Goal: Find contact information: Find contact information

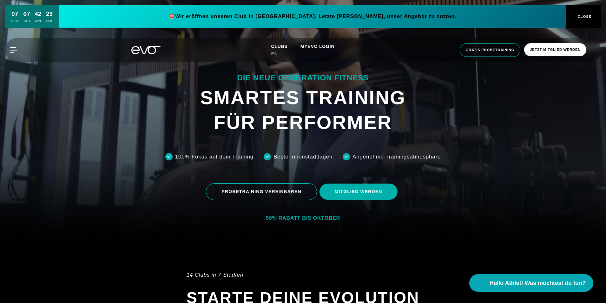
scroll to position [222, 0]
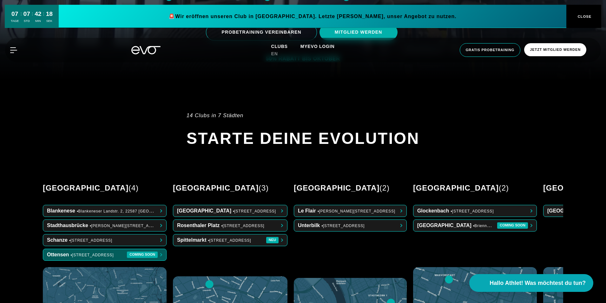
click at [87, 249] on span at bounding box center [104, 254] width 123 height 11
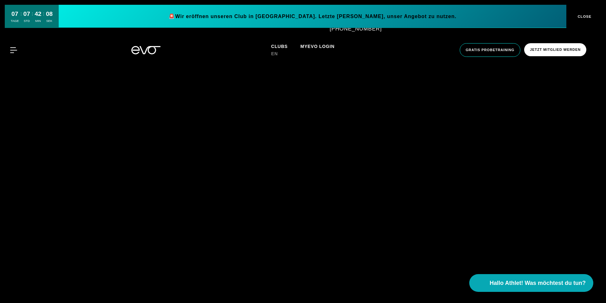
scroll to position [635, 0]
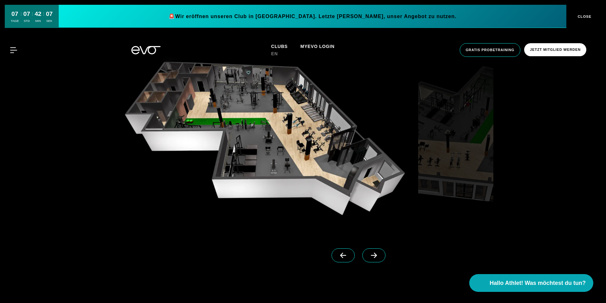
click at [369, 256] on icon at bounding box center [374, 255] width 11 height 6
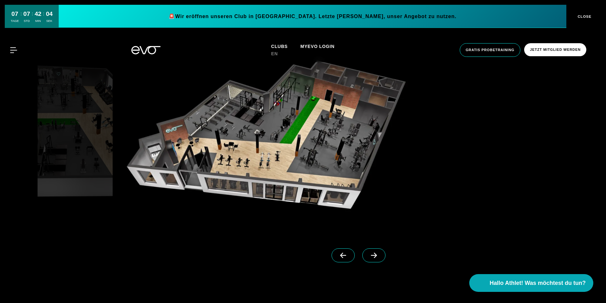
click at [369, 256] on icon at bounding box center [374, 255] width 11 height 6
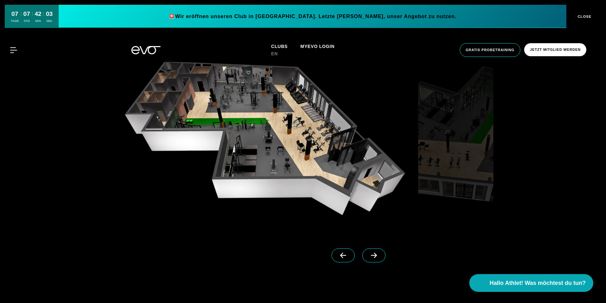
click at [369, 256] on icon at bounding box center [374, 255] width 11 height 6
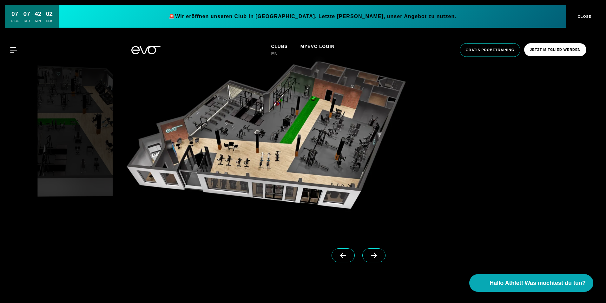
click at [369, 256] on icon at bounding box center [374, 255] width 11 height 6
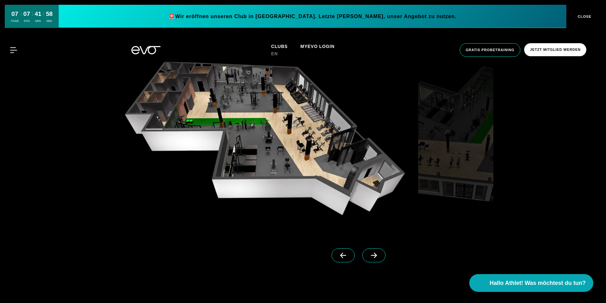
click at [369, 256] on icon at bounding box center [374, 255] width 11 height 6
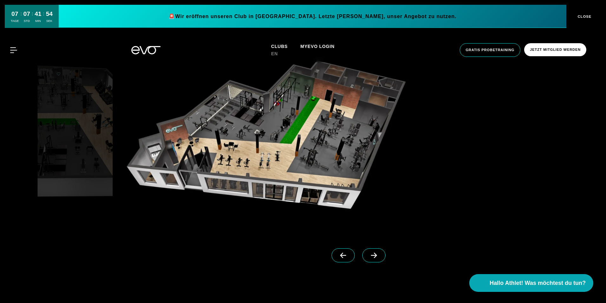
click at [338, 256] on icon at bounding box center [343, 255] width 11 height 6
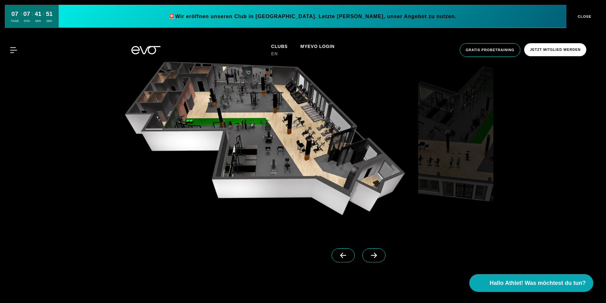
click at [369, 256] on icon at bounding box center [374, 255] width 11 height 6
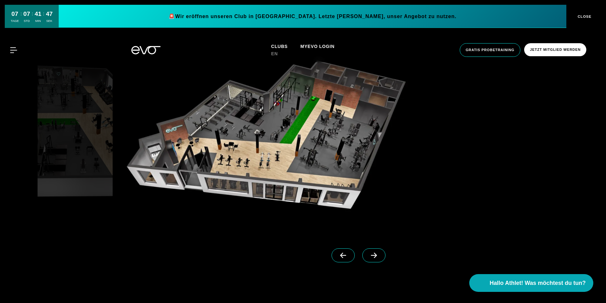
click at [338, 255] on icon at bounding box center [343, 255] width 11 height 6
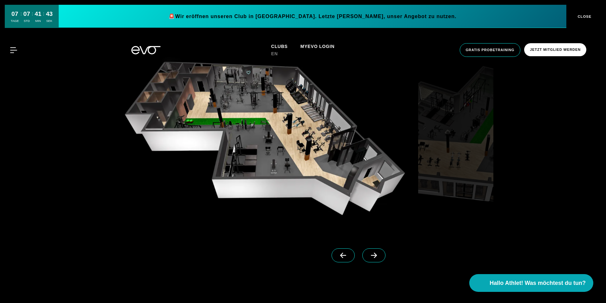
click at [362, 254] on link at bounding box center [375, 260] width 26 height 25
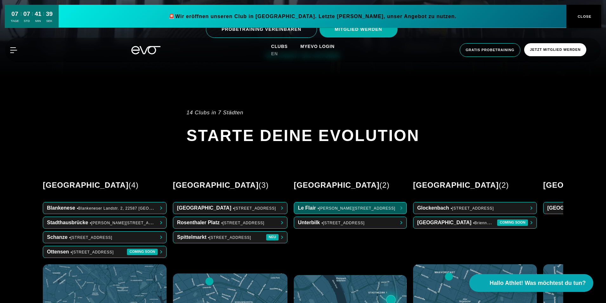
scroll to position [254, 0]
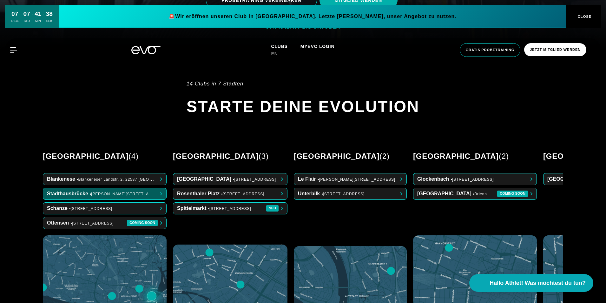
click at [106, 188] on span at bounding box center [104, 193] width 123 height 11
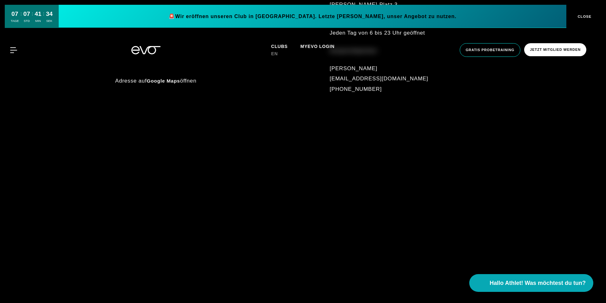
scroll to position [603, 0]
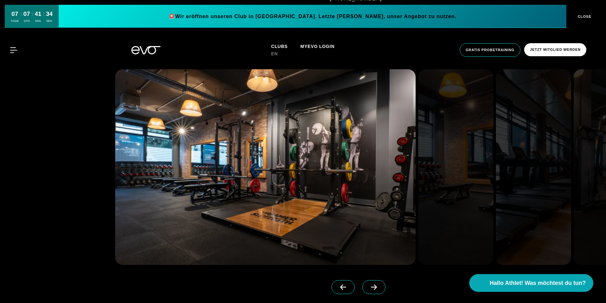
click at [371, 288] on icon at bounding box center [374, 286] width 6 height 5
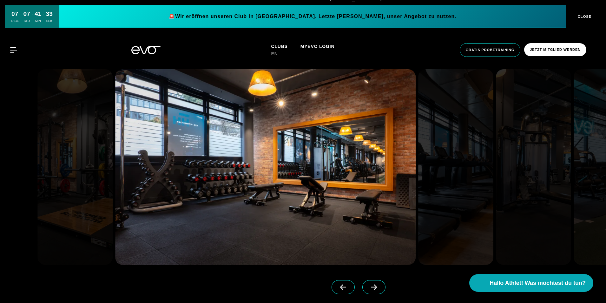
click at [371, 288] on icon at bounding box center [374, 286] width 6 height 5
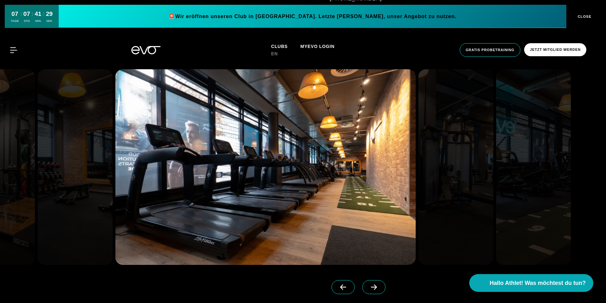
click at [371, 288] on icon at bounding box center [374, 286] width 6 height 5
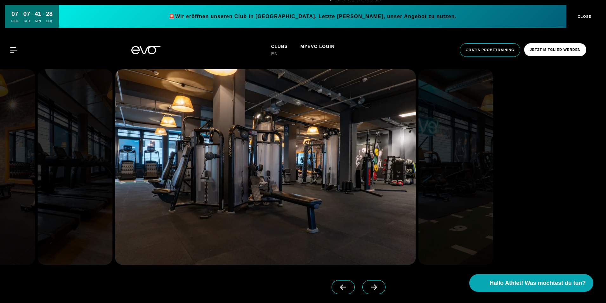
click at [371, 288] on icon at bounding box center [374, 286] width 6 height 5
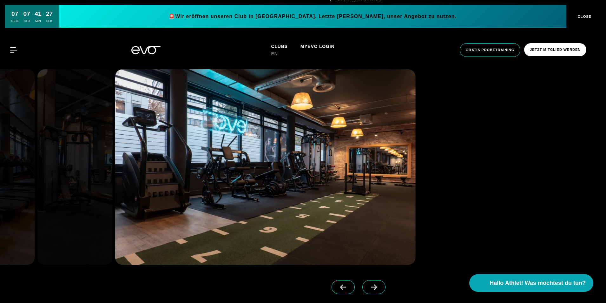
click at [371, 288] on icon at bounding box center [374, 286] width 6 height 5
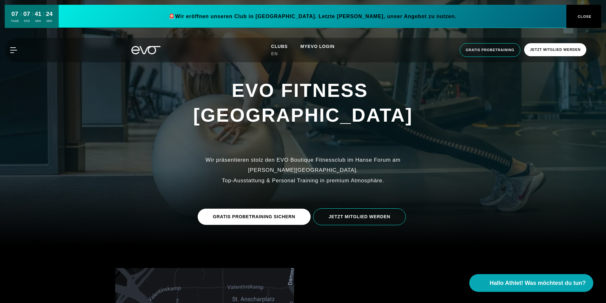
scroll to position [0, 0]
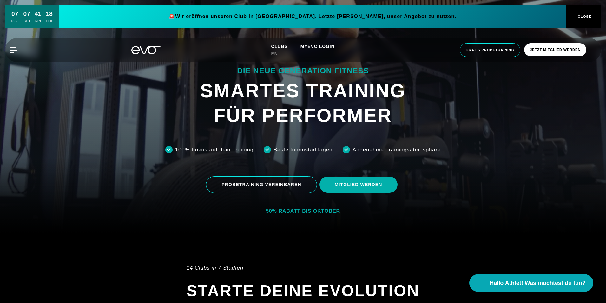
scroll to position [222, 0]
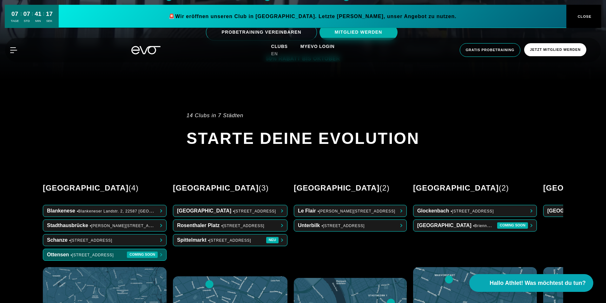
click at [109, 249] on span at bounding box center [104, 254] width 123 height 11
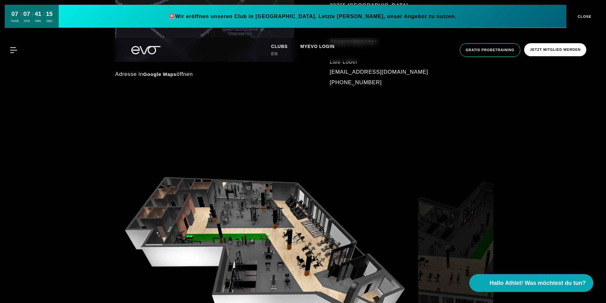
scroll to position [603, 0]
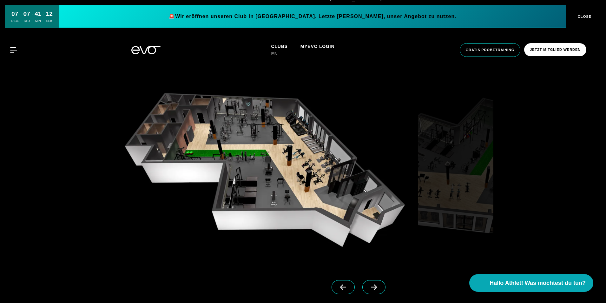
click at [364, 283] on span at bounding box center [373, 287] width 23 height 14
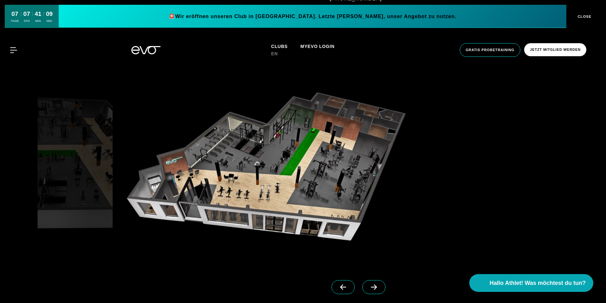
click at [338, 287] on icon at bounding box center [343, 287] width 11 height 6
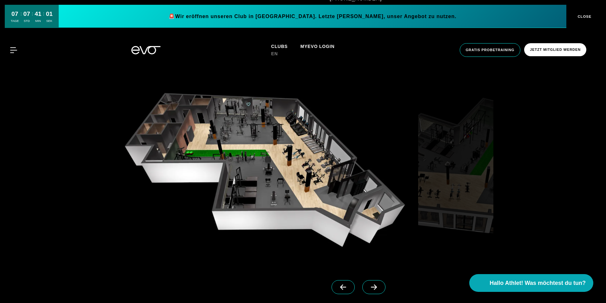
click at [369, 288] on icon at bounding box center [374, 287] width 11 height 6
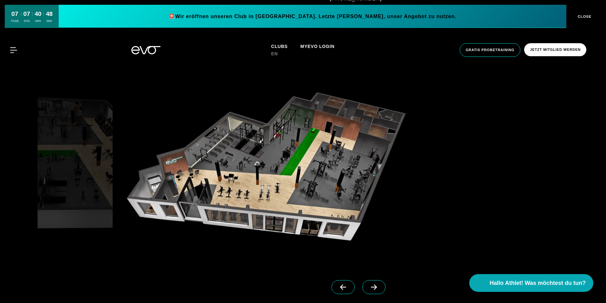
click at [335, 283] on span at bounding box center [343, 287] width 23 height 14
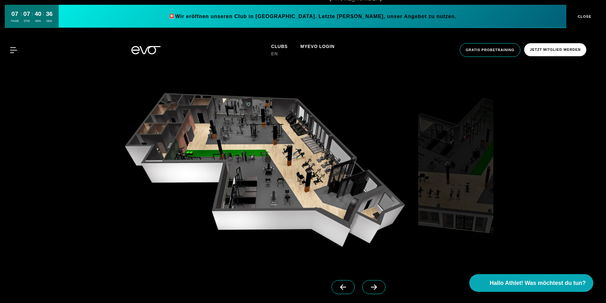
click at [364, 290] on span at bounding box center [373, 287] width 23 height 14
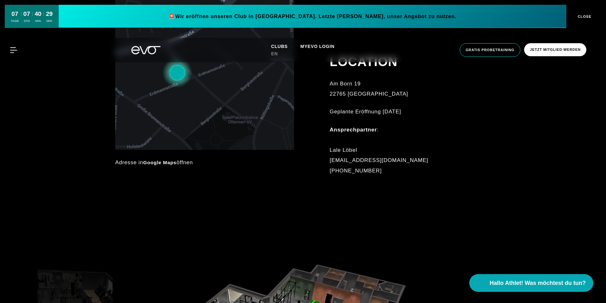
scroll to position [413, 0]
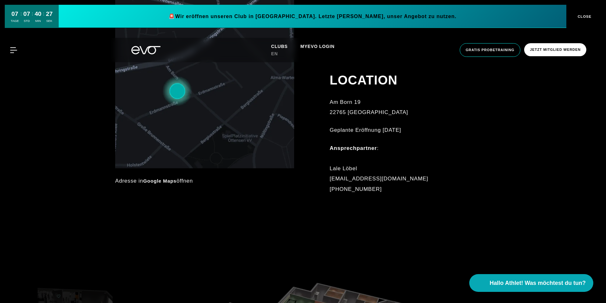
click at [370, 187] on div "Ansprechpartner : [PERSON_NAME] [EMAIL_ADDRESS][DOMAIN_NAME] [PHONE_NUMBER]" at bounding box center [400, 168] width 140 height 51
drag, startPoint x: 370, startPoint y: 187, endPoint x: 337, endPoint y: 188, distance: 32.7
click at [337, 188] on div "Ansprechpartner : [PERSON_NAME] [EMAIL_ADDRESS][DOMAIN_NAME] [PHONE_NUMBER]" at bounding box center [400, 168] width 140 height 51
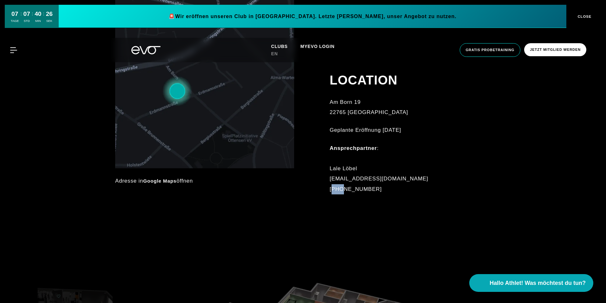
click at [340, 189] on div "Ansprechpartner : [PERSON_NAME] [EMAIL_ADDRESS][DOMAIN_NAME] [PHONE_NUMBER]" at bounding box center [400, 168] width 140 height 51
click at [347, 190] on div "Ansprechpartner : [PERSON_NAME] [EMAIL_ADDRESS][DOMAIN_NAME] [PHONE_NUMBER]" at bounding box center [400, 168] width 140 height 51
drag, startPoint x: 347, startPoint y: 190, endPoint x: 371, endPoint y: 192, distance: 24.6
click at [371, 192] on div "Ansprechpartner : [PERSON_NAME] [EMAIL_ADDRESS][DOMAIN_NAME] [PHONE_NUMBER]" at bounding box center [400, 168] width 140 height 51
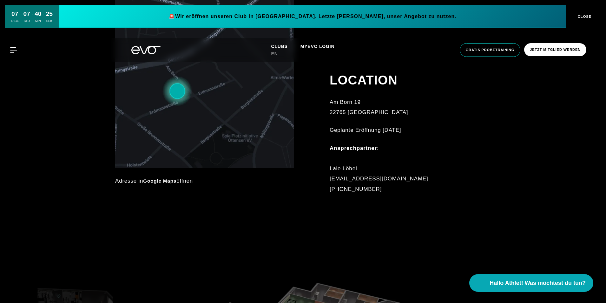
click at [371, 192] on div "Ansprechpartner : [PERSON_NAME] [EMAIL_ADDRESS][DOMAIN_NAME] [PHONE_NUMBER]" at bounding box center [400, 168] width 140 height 51
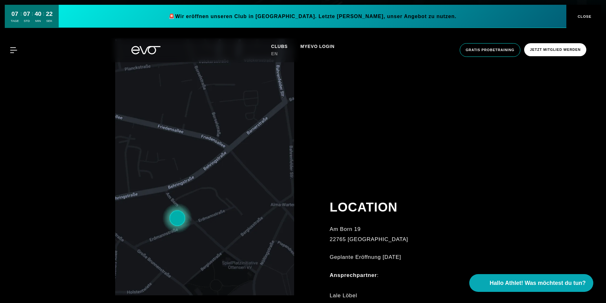
scroll to position [381, 0]
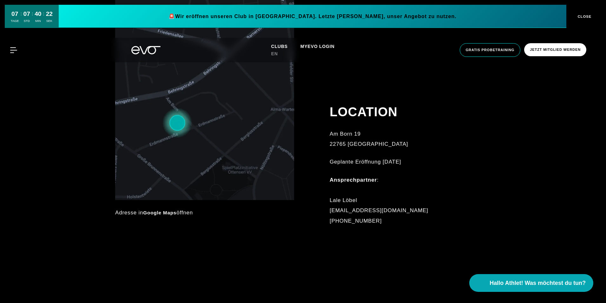
click at [320, 243] on div at bounding box center [303, 89] width 606 height 334
click at [351, 203] on div "Ansprechpartner : [PERSON_NAME] [EMAIL_ADDRESS][DOMAIN_NAME] [PHONE_NUMBER]" at bounding box center [400, 200] width 140 height 51
click at [349, 201] on div "Ansprechpartner : [PERSON_NAME] [EMAIL_ADDRESS][DOMAIN_NAME] [PHONE_NUMBER]" at bounding box center [400, 200] width 140 height 51
drag, startPoint x: 349, startPoint y: 201, endPoint x: 380, endPoint y: 199, distance: 30.3
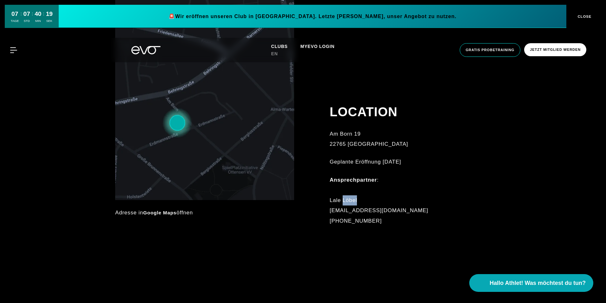
click at [380, 199] on div "Ansprechpartner : [PERSON_NAME] [EMAIL_ADDRESS][DOMAIN_NAME] [PHONE_NUMBER]" at bounding box center [400, 200] width 140 height 51
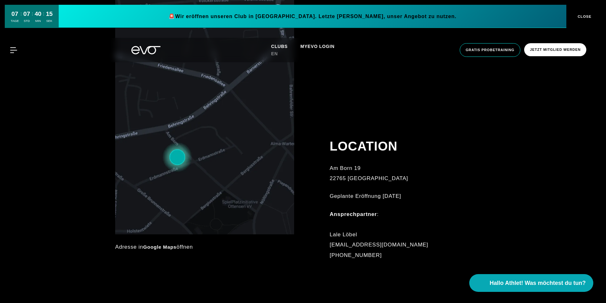
scroll to position [349, 0]
